Goal: Check status: Check status

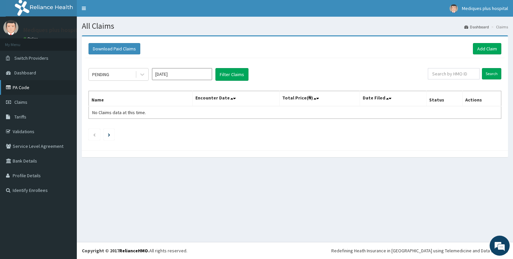
click at [24, 84] on link "PA Code" at bounding box center [38, 87] width 77 height 15
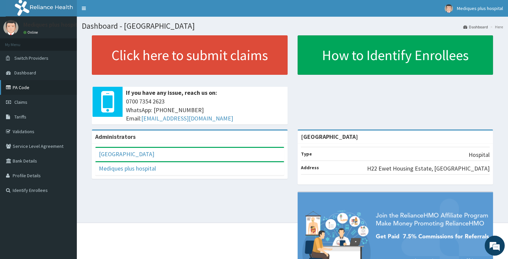
click at [37, 87] on link "PA Code" at bounding box center [38, 87] width 77 height 15
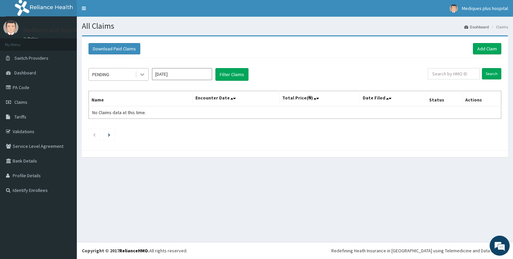
click at [144, 73] on icon at bounding box center [142, 74] width 7 height 7
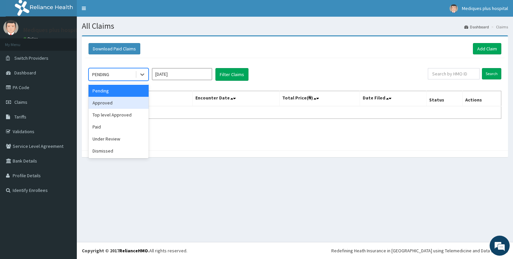
click at [123, 101] on div "Approved" at bounding box center [118, 103] width 60 height 12
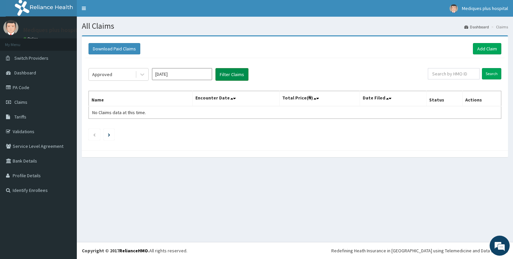
click at [235, 69] on button "Filter Claims" at bounding box center [231, 74] width 33 height 13
click at [233, 73] on button "Filter Claims" at bounding box center [231, 74] width 33 height 13
click at [142, 75] on icon at bounding box center [142, 75] width 4 height 2
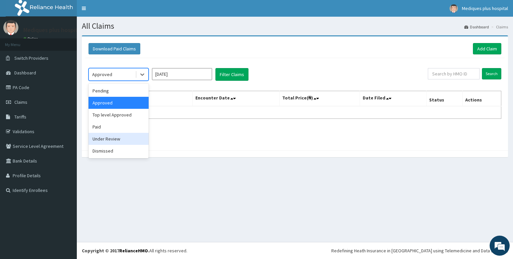
click at [119, 139] on div "Under Review" at bounding box center [118, 139] width 60 height 12
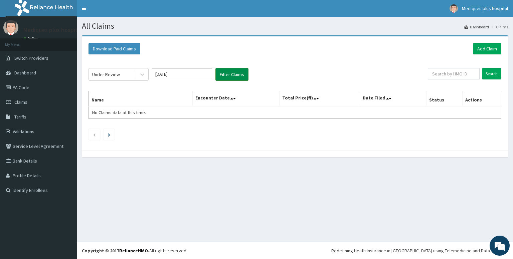
click at [224, 77] on button "Filter Claims" at bounding box center [231, 74] width 33 height 13
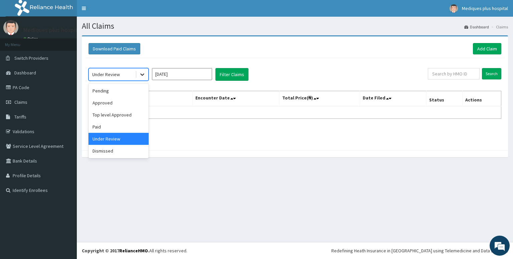
click at [145, 74] on icon at bounding box center [142, 74] width 7 height 7
click at [129, 121] on div "Paid" at bounding box center [118, 127] width 60 height 12
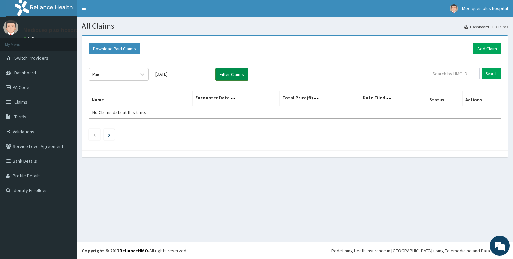
click at [222, 71] on button "Filter Claims" at bounding box center [231, 74] width 33 height 13
